Goal: Communication & Community: Answer question/provide support

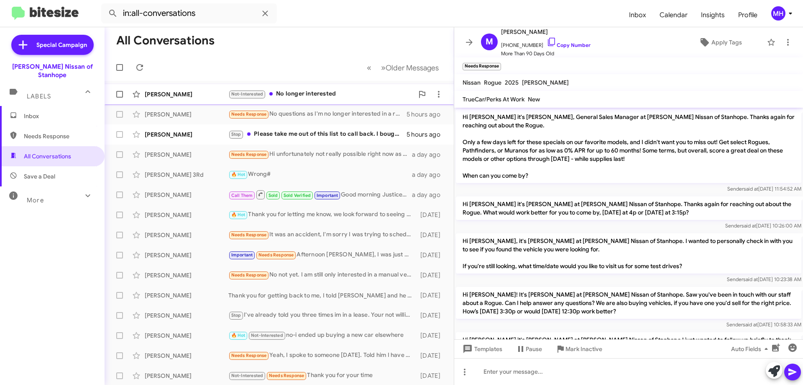
scroll to position [456, 0]
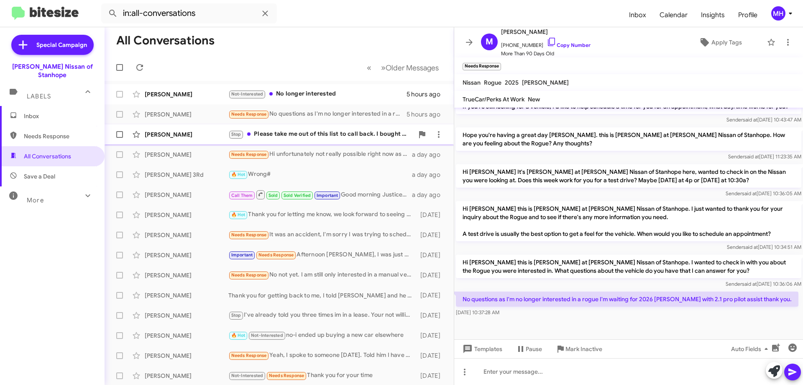
click at [292, 131] on div "Stop Please take me out of this list to call back. I bought me a vehicle alread…" at bounding box center [320, 134] width 185 height 10
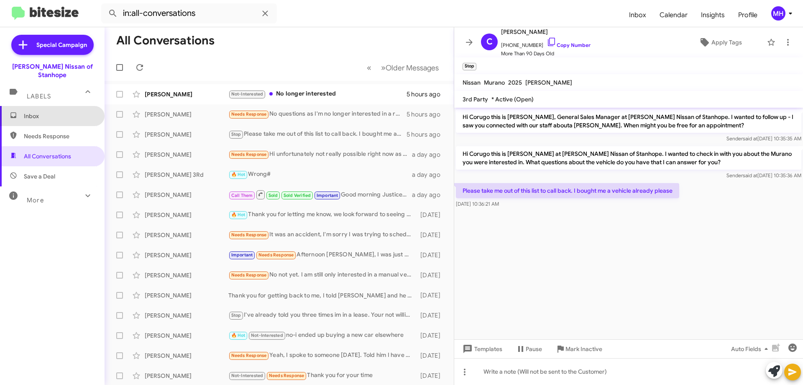
click at [59, 112] on span "Inbox" at bounding box center [59, 116] width 71 height 8
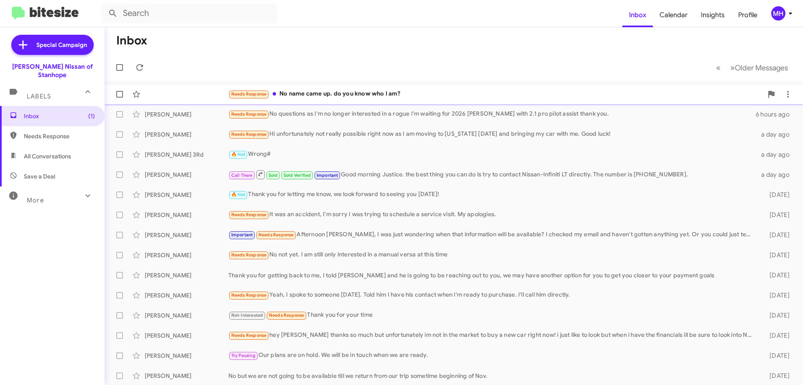
click at [316, 93] on div "Needs Response No name came up. do you know who I am?" at bounding box center [495, 94] width 535 height 10
